Goal: Task Accomplishment & Management: Use online tool/utility

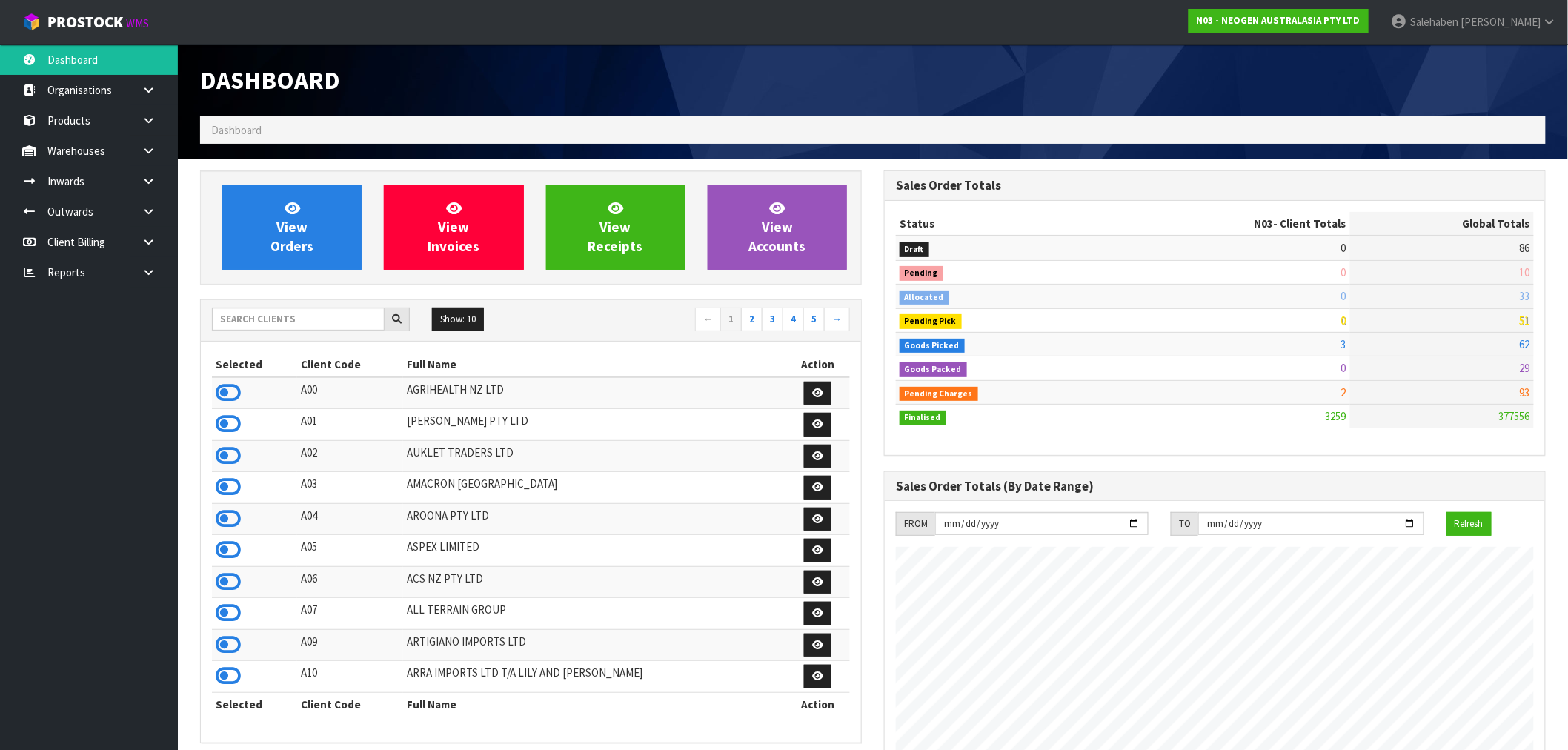
scroll to position [1123, 684]
click at [283, 318] on input "text" at bounding box center [298, 319] width 173 height 23
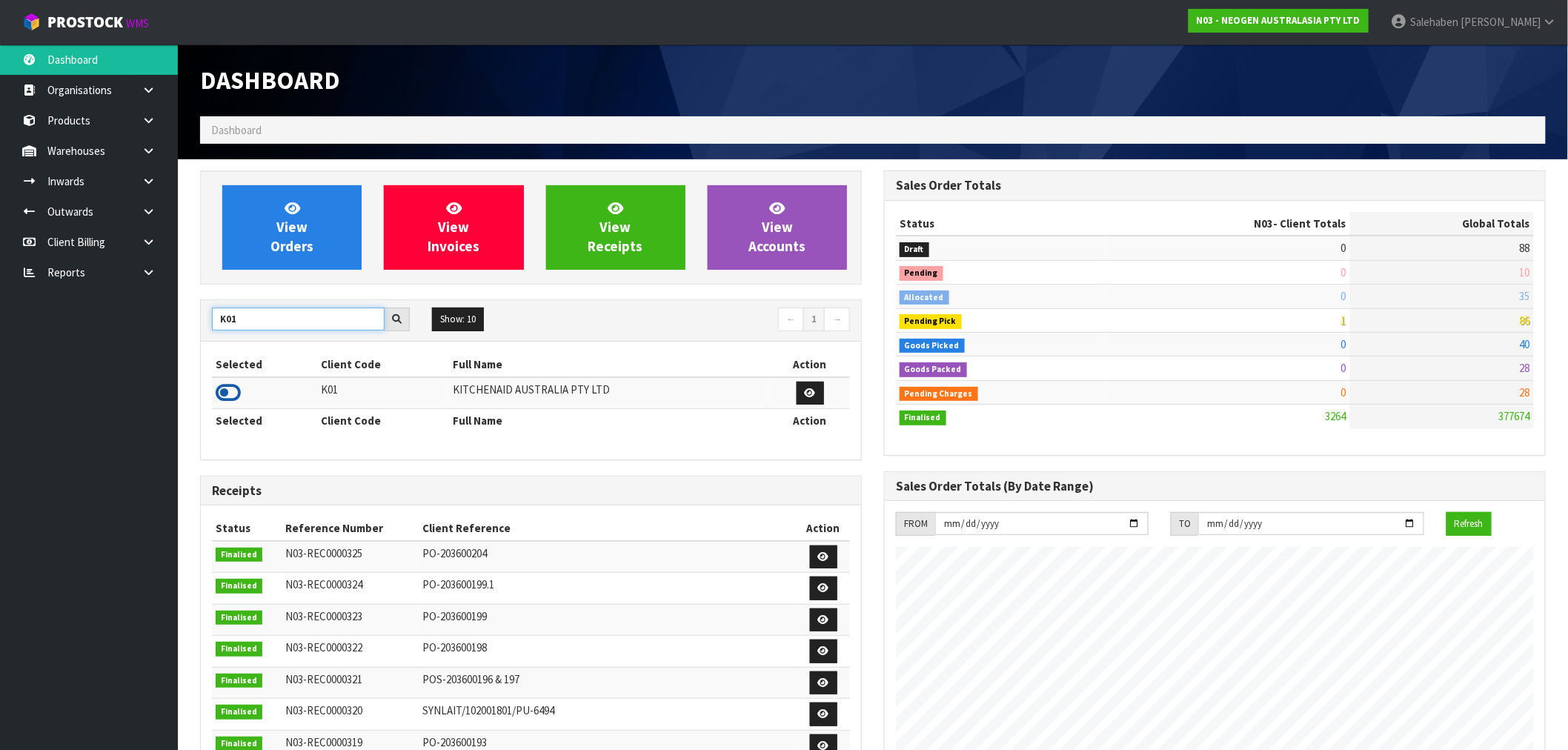
type input "K01"
click at [226, 396] on icon at bounding box center [228, 393] width 25 height 22
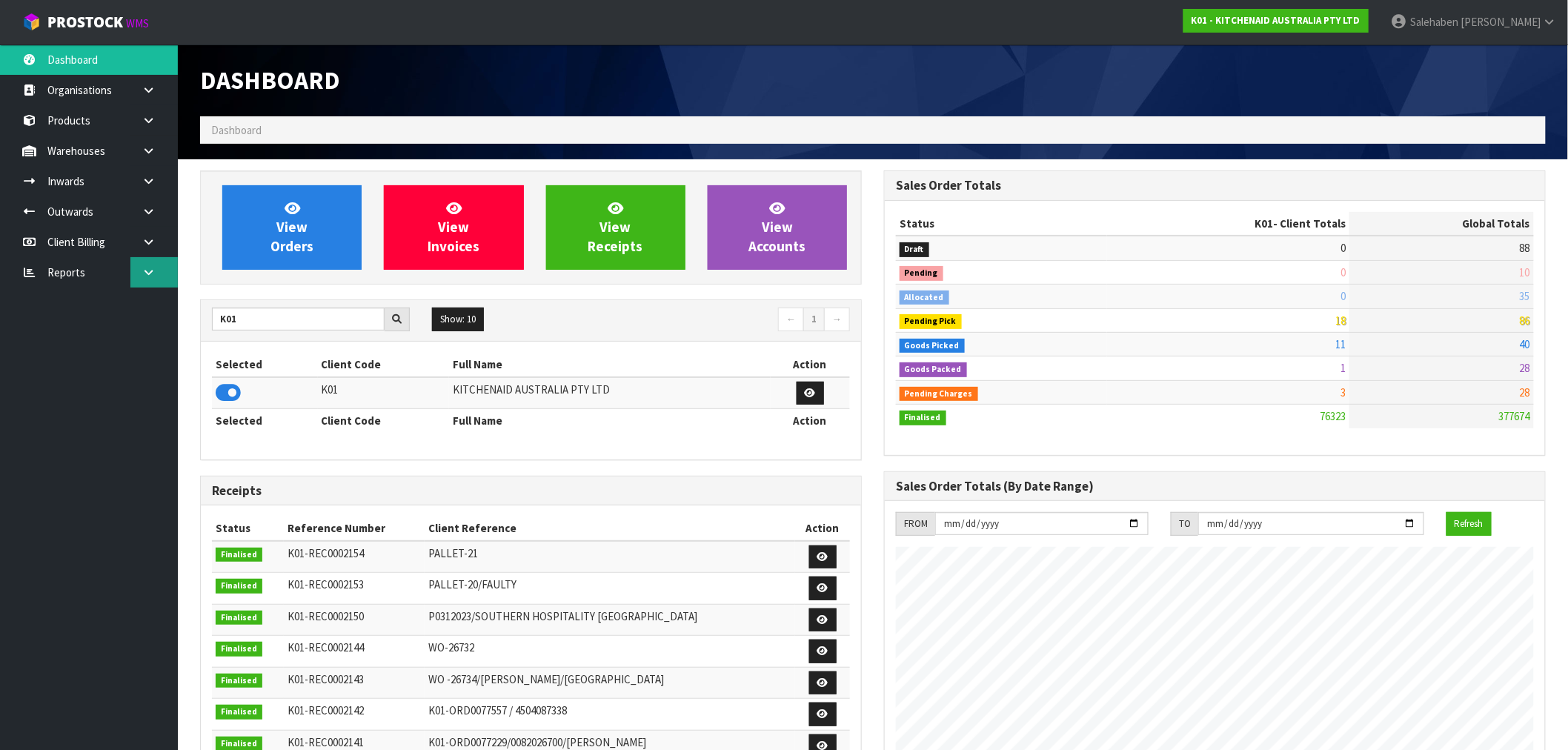
click at [152, 270] on icon at bounding box center [149, 272] width 14 height 11
click at [79, 336] on link "CWL" at bounding box center [89, 334] width 178 height 30
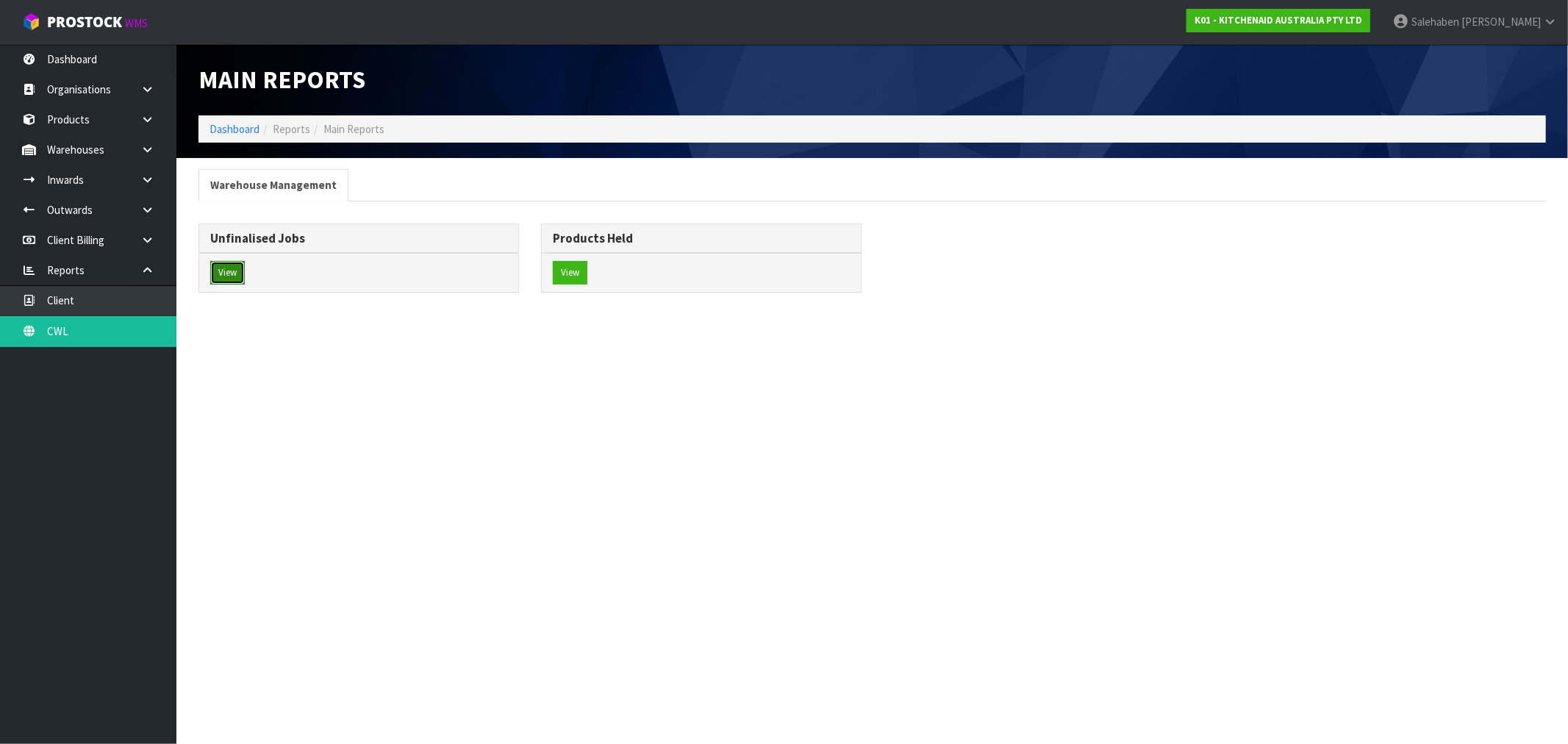
click at [239, 266] on button "View" at bounding box center [228, 273] width 35 height 24
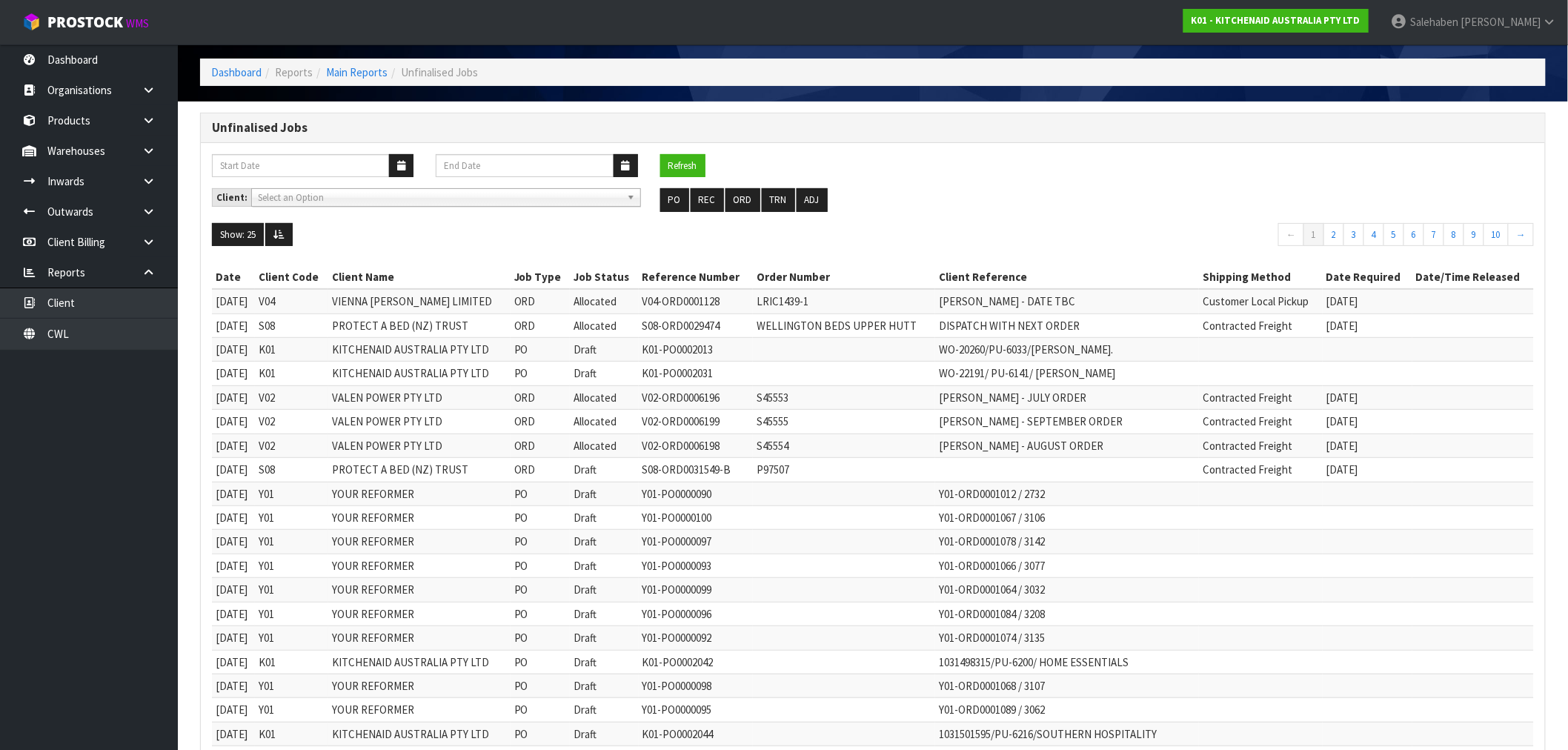
scroll to position [82, 0]
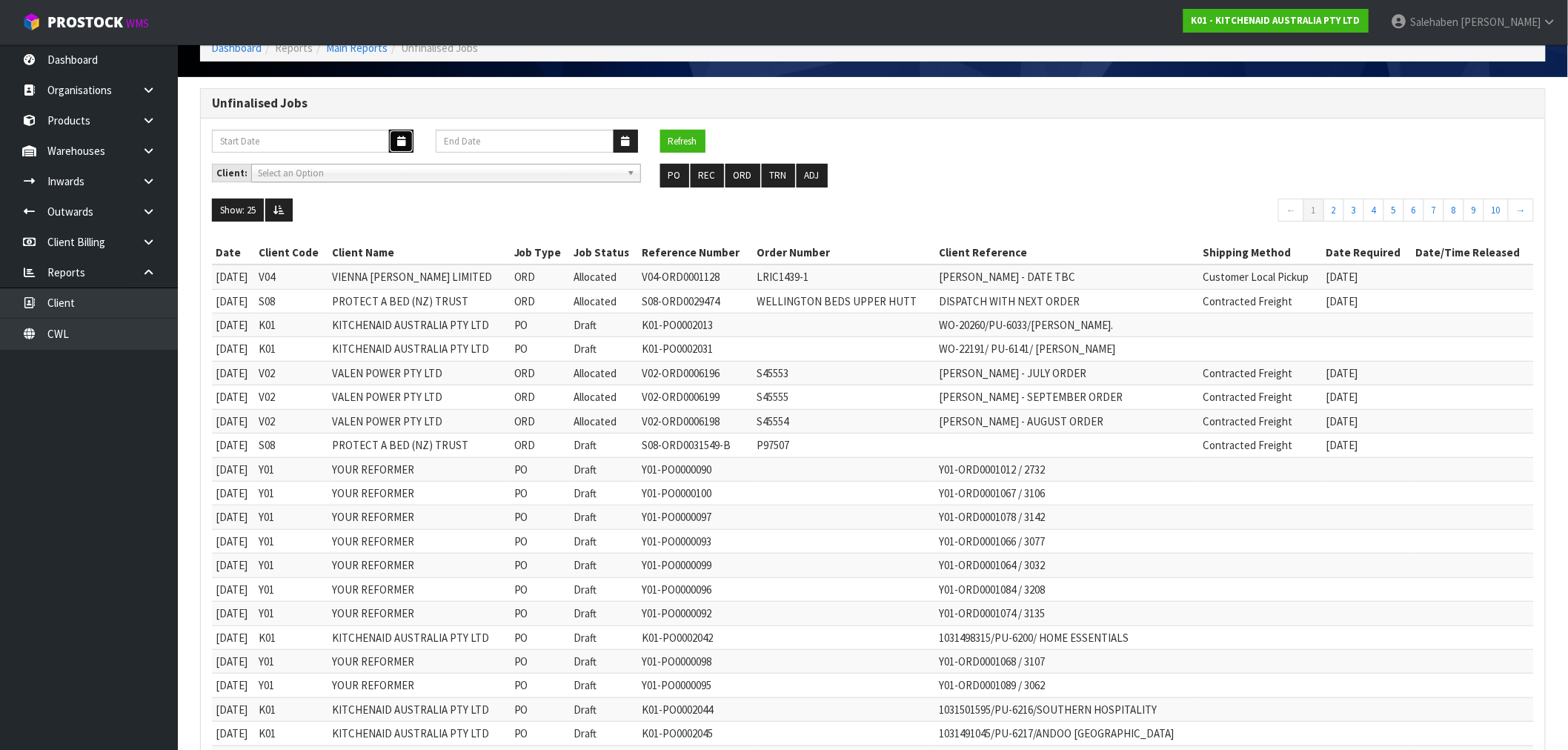
click at [398, 141] on icon "button" at bounding box center [401, 141] width 8 height 10
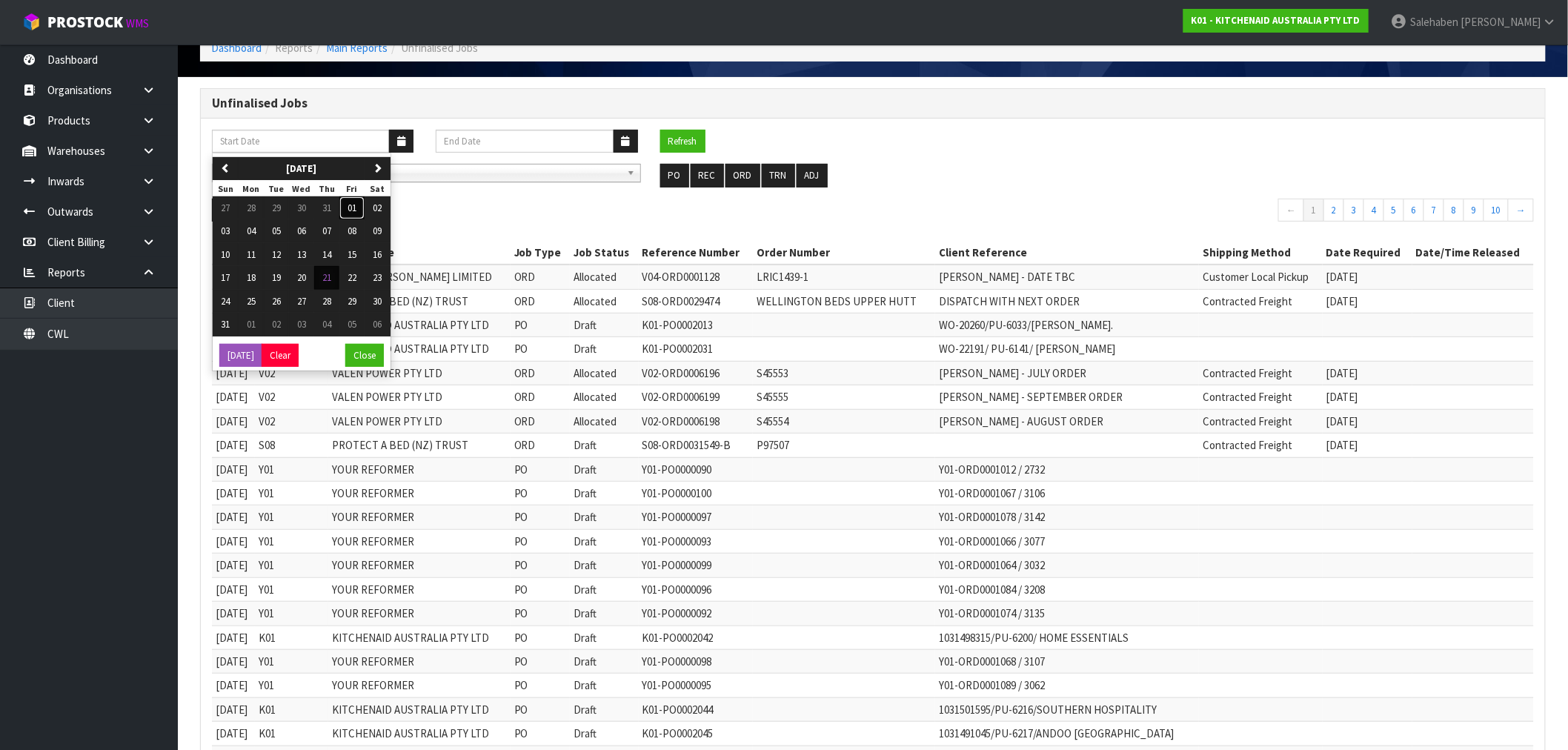
click at [352, 211] on span "01" at bounding box center [351, 208] width 9 height 13
type input "01/08/2025"
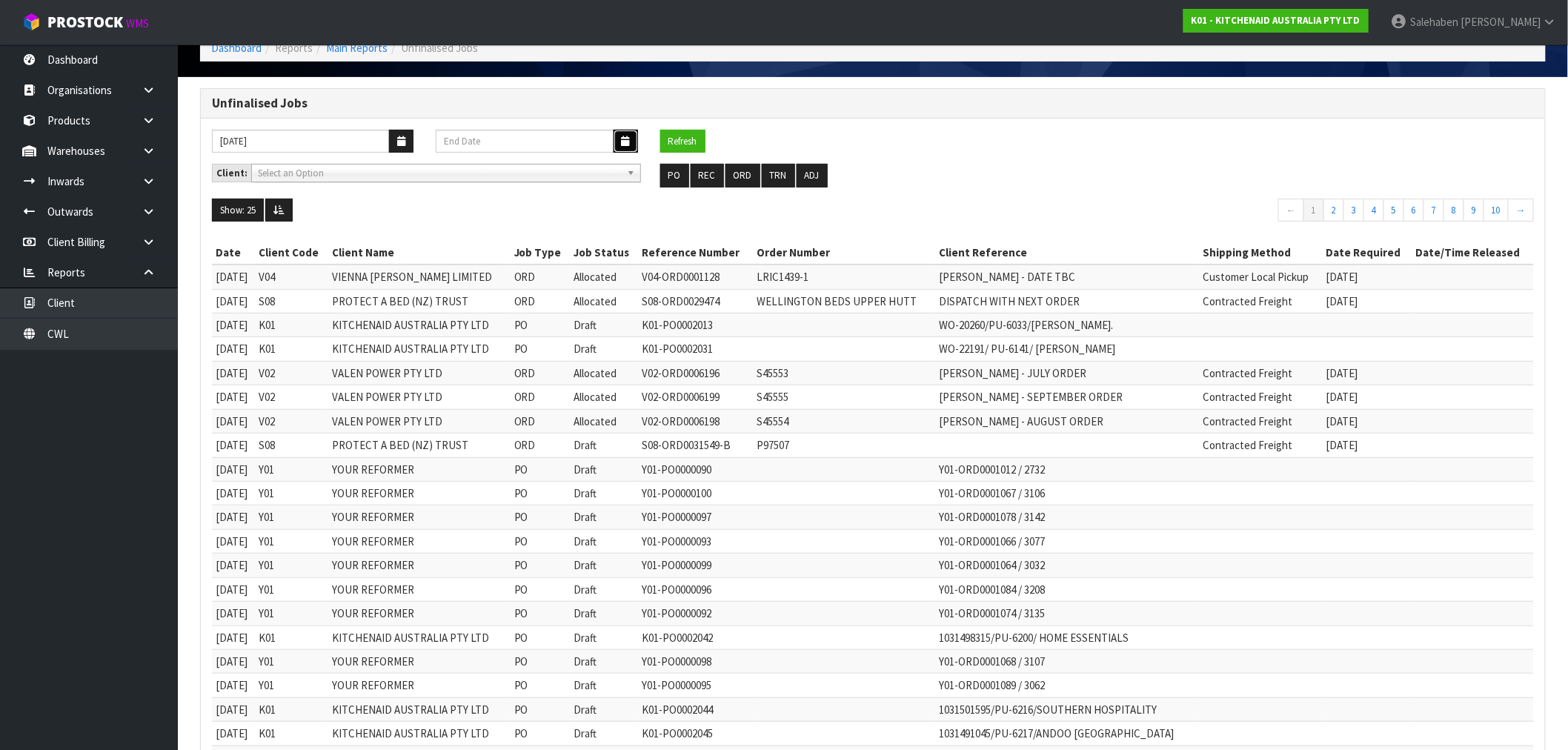
click at [625, 139] on icon "button" at bounding box center [626, 141] width 8 height 10
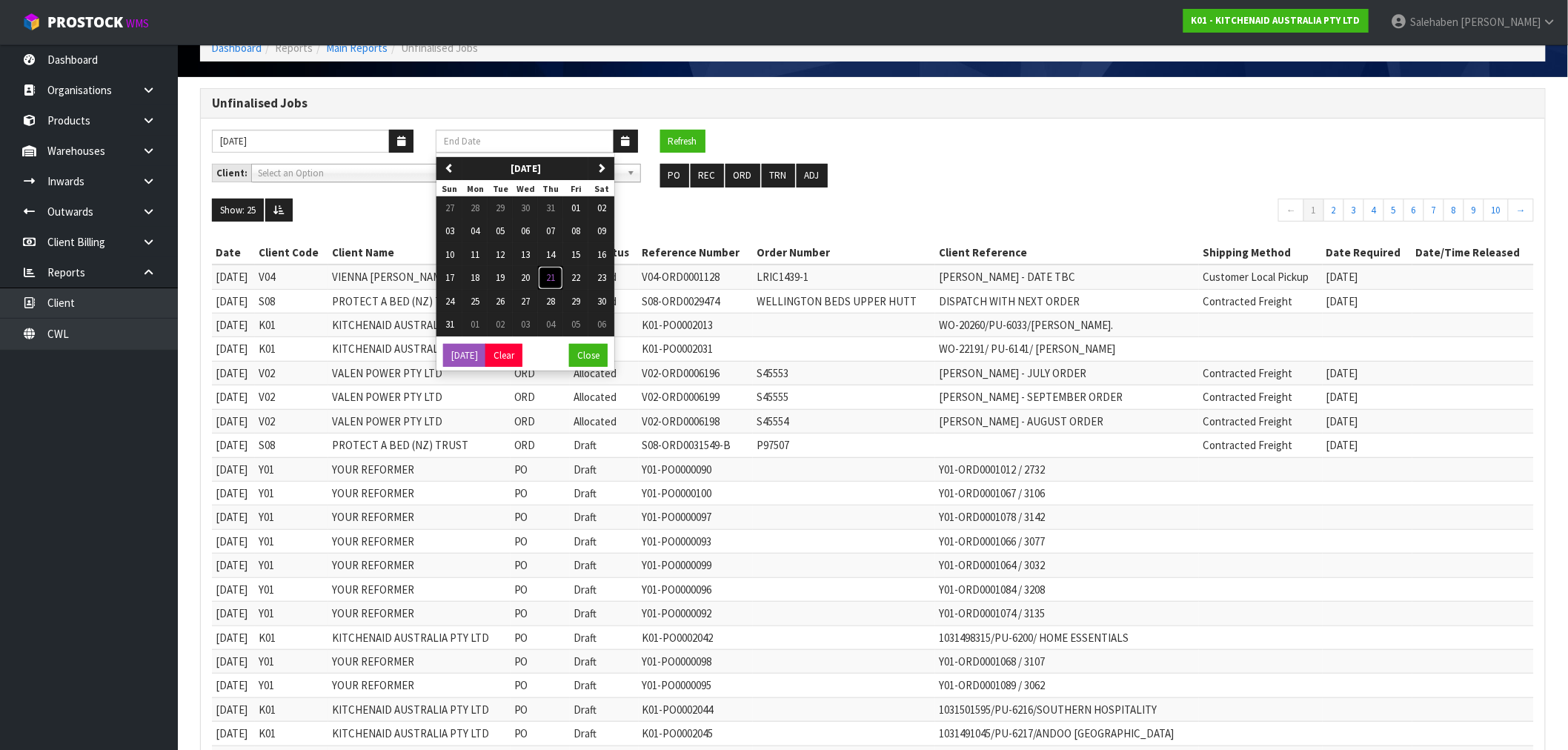
click at [555, 279] on span "21" at bounding box center [550, 278] width 9 height 13
type input "21/08/2025"
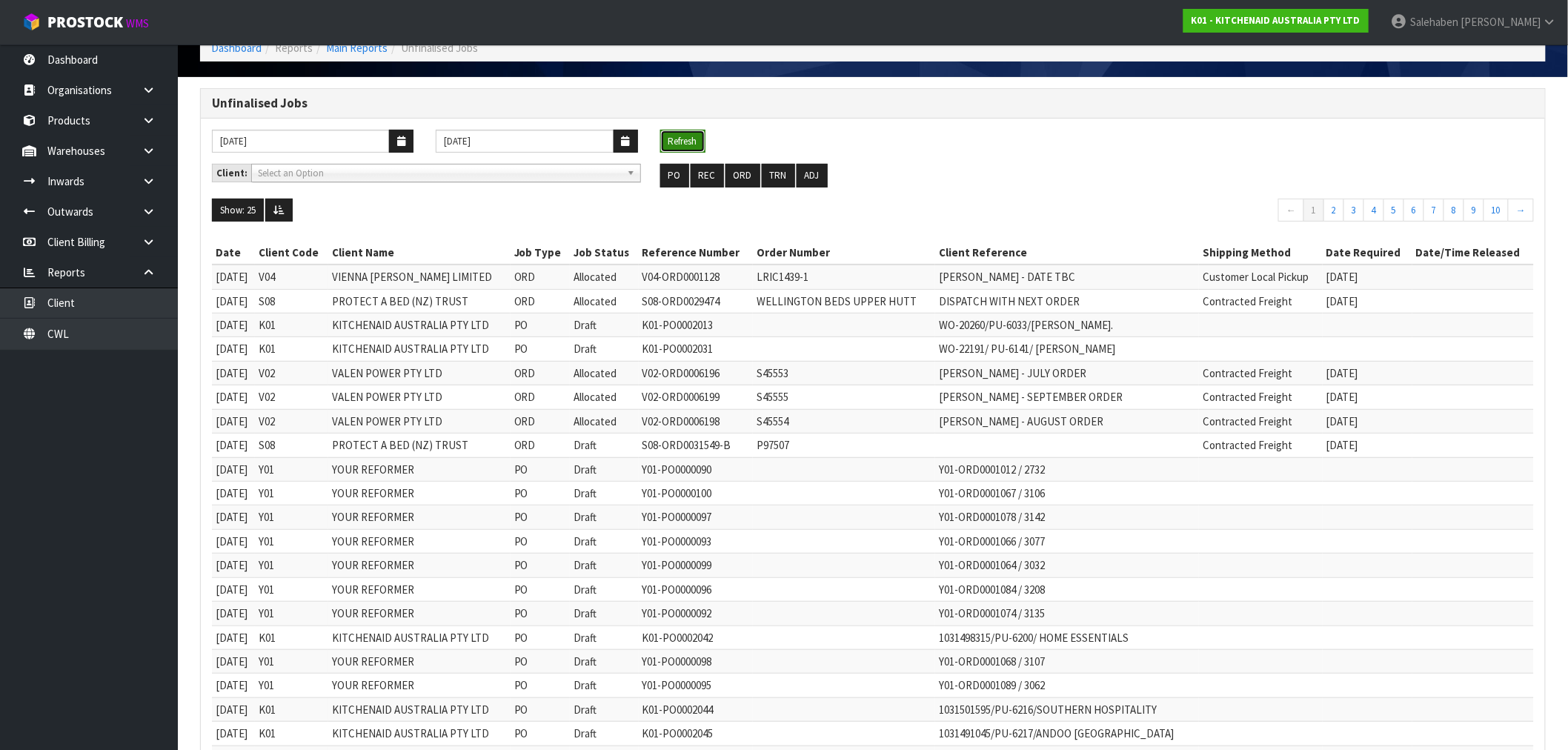
click at [674, 138] on button "Refresh" at bounding box center [682, 142] width 45 height 24
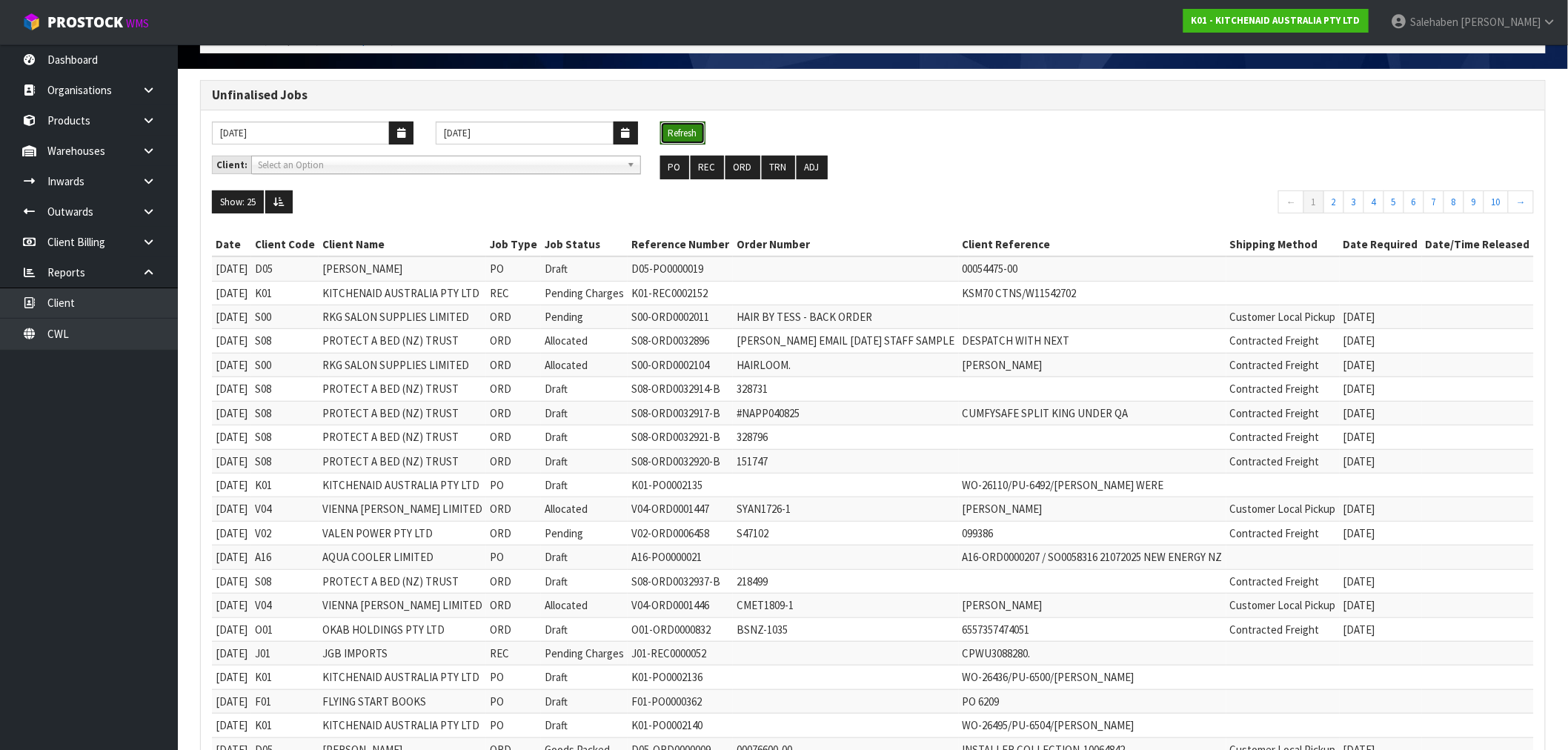
scroll to position [317, 0]
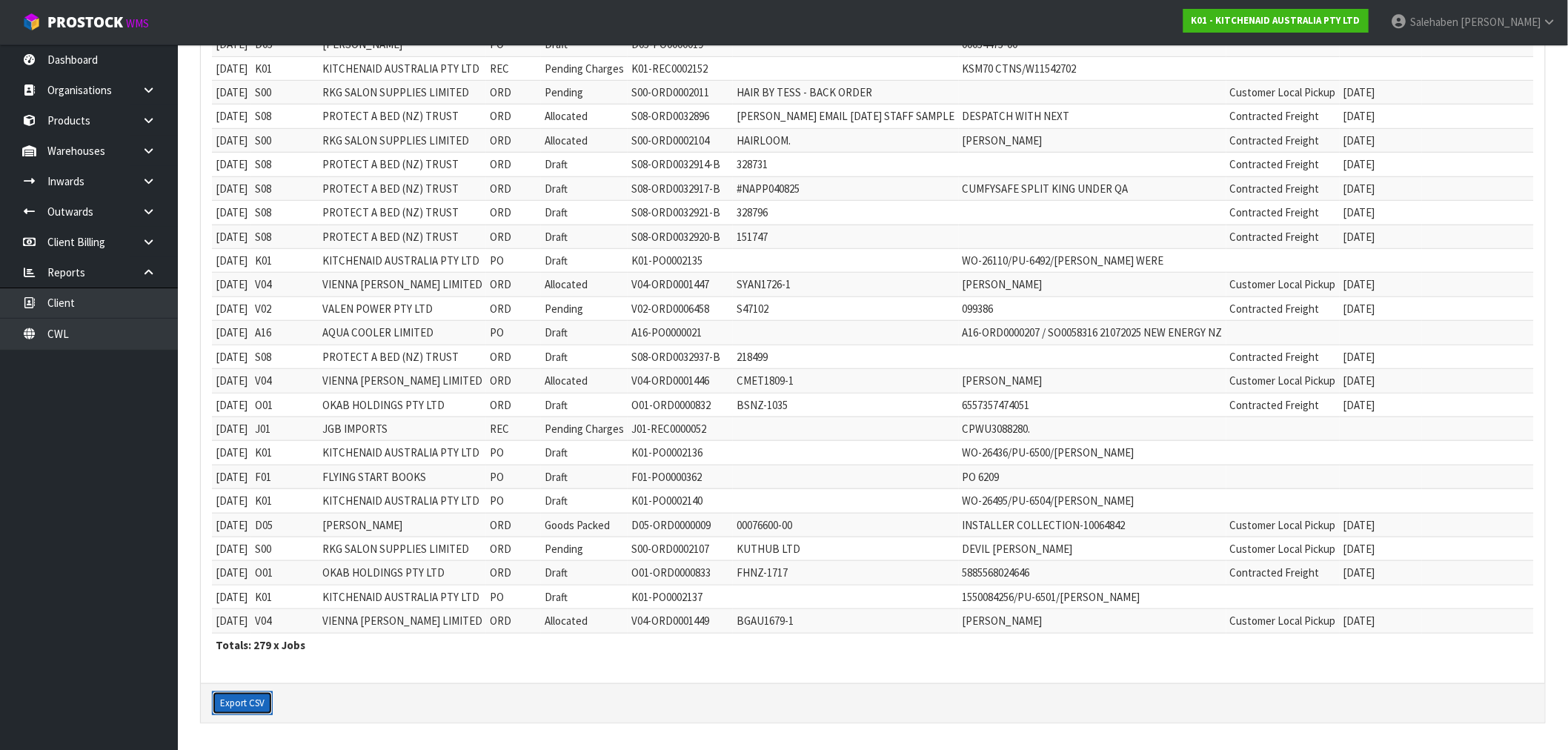
click at [250, 708] on button "Export CSV" at bounding box center [242, 704] width 61 height 24
